Goal: Task Accomplishment & Management: Manage account settings

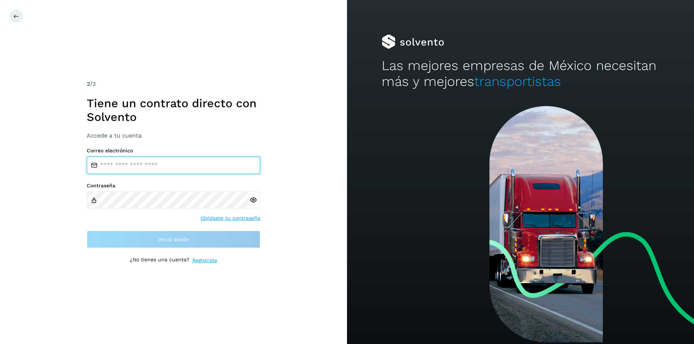
click at [119, 165] on input "email" at bounding box center [173, 165] width 173 height 17
type input "**********"
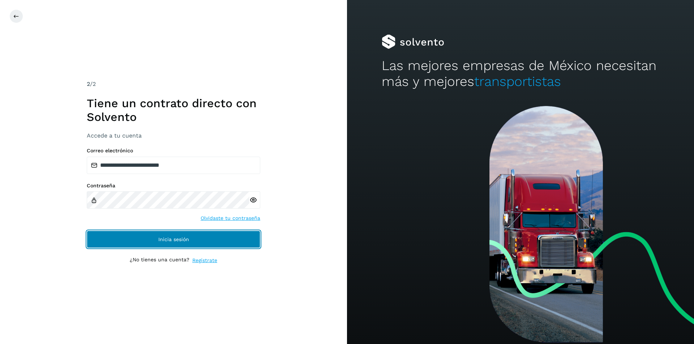
drag, startPoint x: 163, startPoint y: 238, endPoint x: 165, endPoint y: 227, distance: 11.0
click at [163, 238] on span "Inicia sesión" at bounding box center [173, 239] width 31 height 5
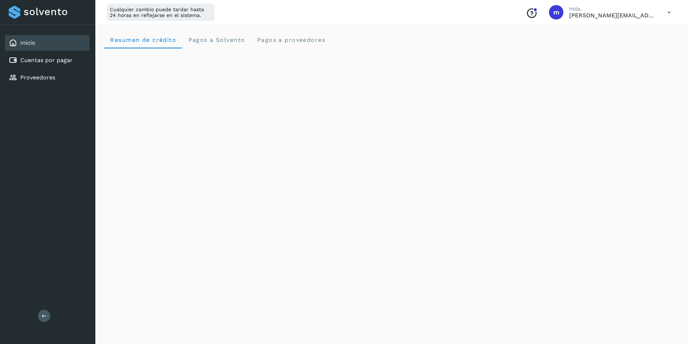
click at [488, 16] on div "Cualquier cambio puede tardar hasta 24 horas en reflejarse en el sistema. Conoc…" at bounding box center [391, 12] width 593 height 25
click at [523, 10] on div "Conoce nuestros beneficios" at bounding box center [531, 12] width 23 height 17
click at [670, 13] on icon at bounding box center [669, 12] width 15 height 15
click at [626, 47] on div "Cerrar sesión" at bounding box center [633, 47] width 86 height 14
